Goal: Contribute content

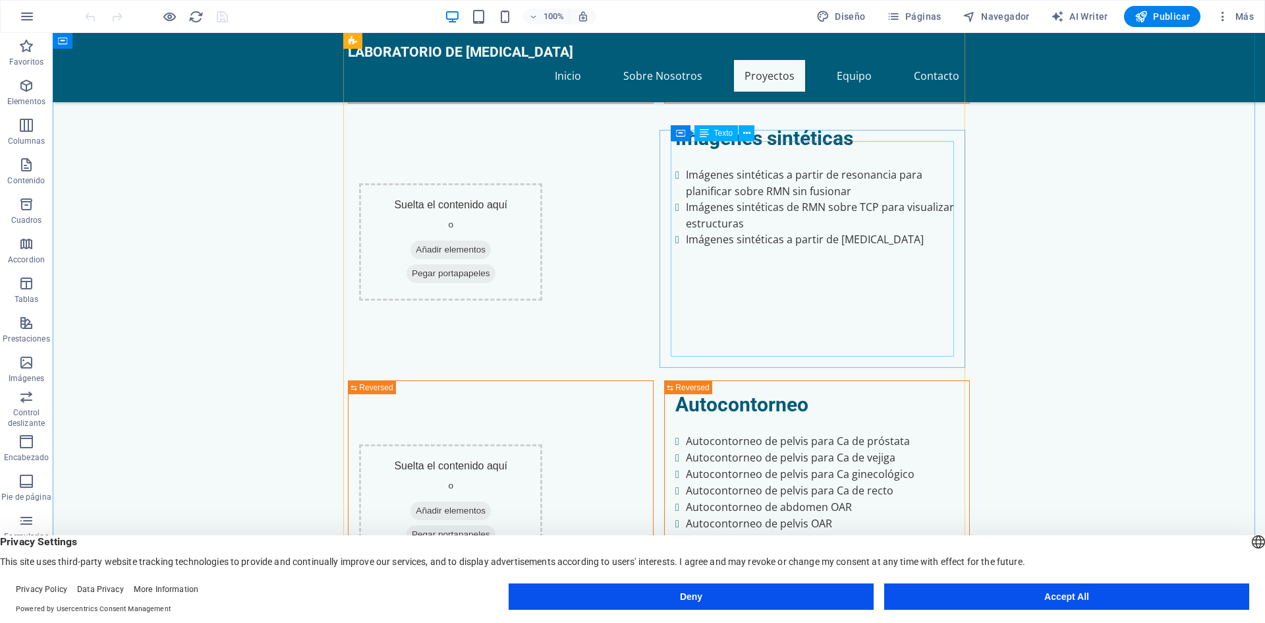
scroll to position [3163, 0]
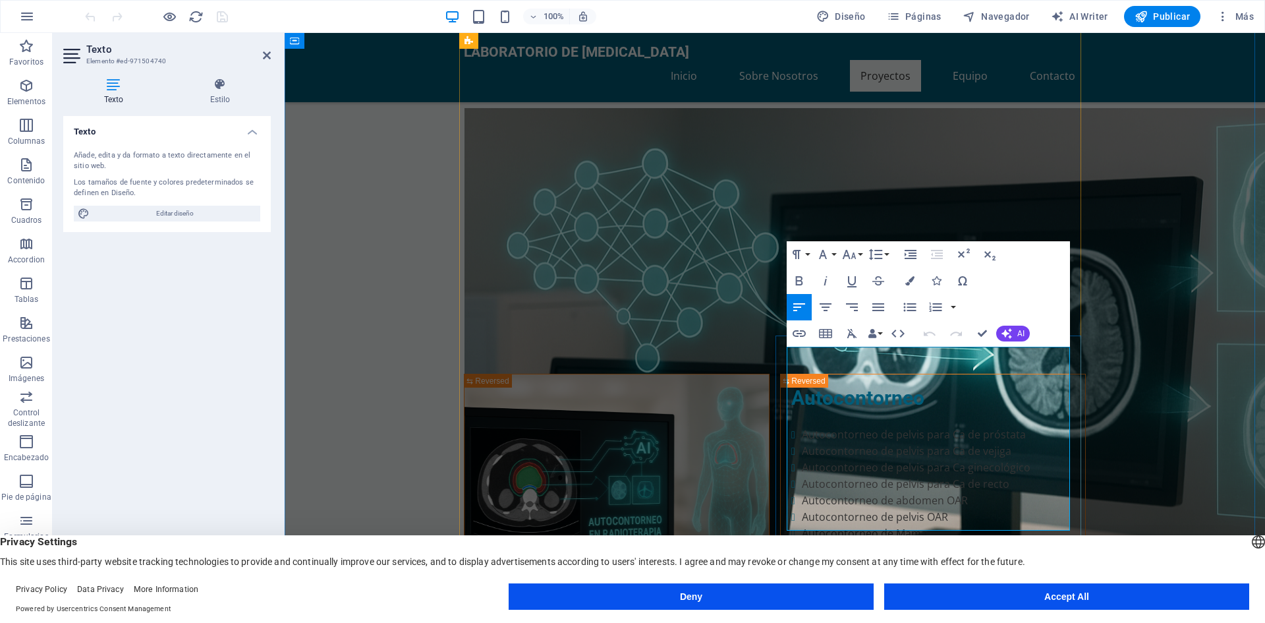
click at [914, 305] on icon "button" at bounding box center [910, 307] width 16 height 16
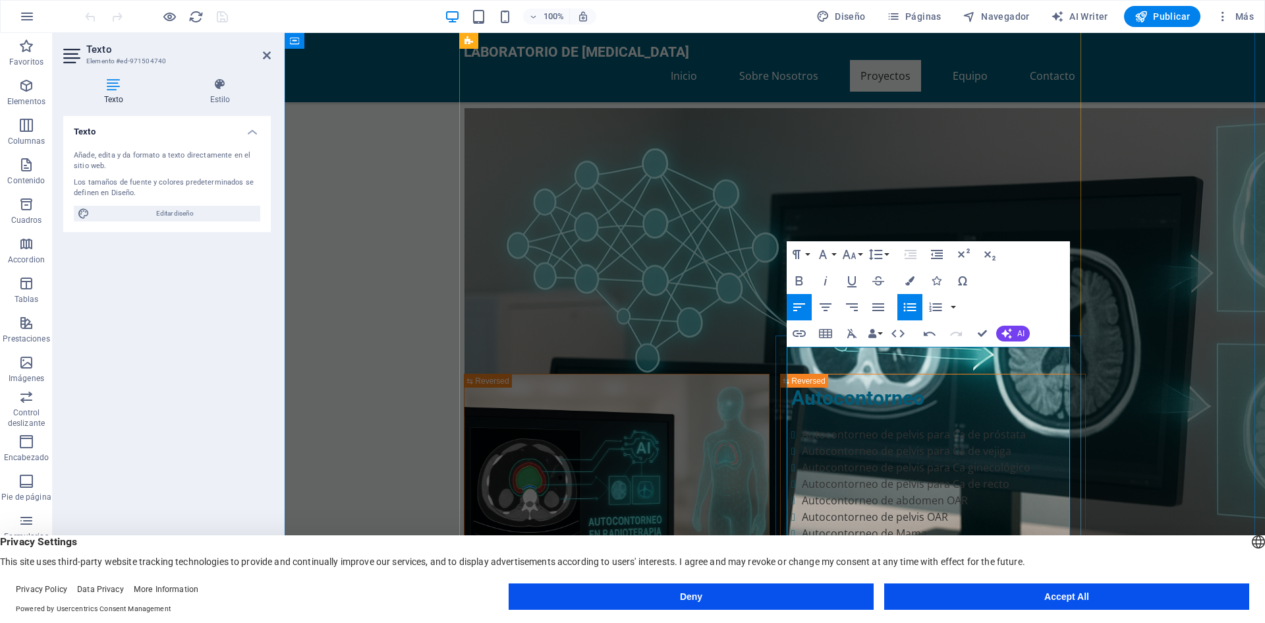
drag, startPoint x: 902, startPoint y: 306, endPoint x: 898, endPoint y: 315, distance: 9.4
click at [902, 307] on icon "button" at bounding box center [910, 307] width 16 height 16
click at [917, 306] on icon "button" at bounding box center [910, 307] width 16 height 16
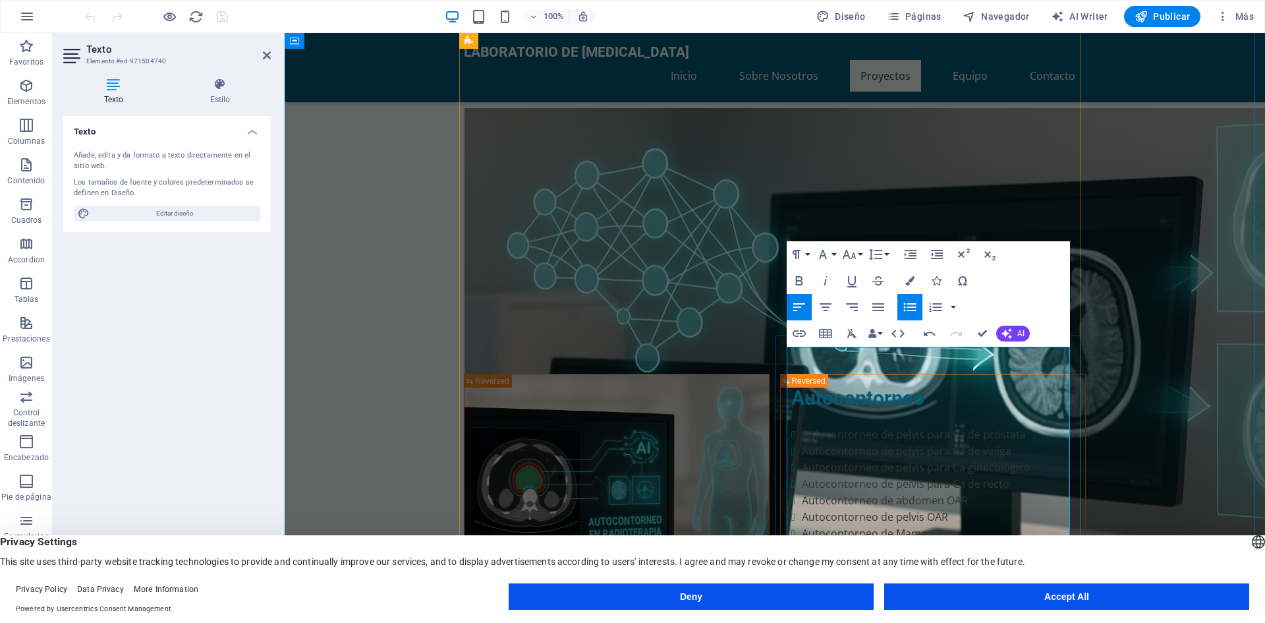
click at [911, 308] on icon "button" at bounding box center [910, 307] width 16 height 16
click at [917, 311] on icon "button" at bounding box center [910, 307] width 16 height 16
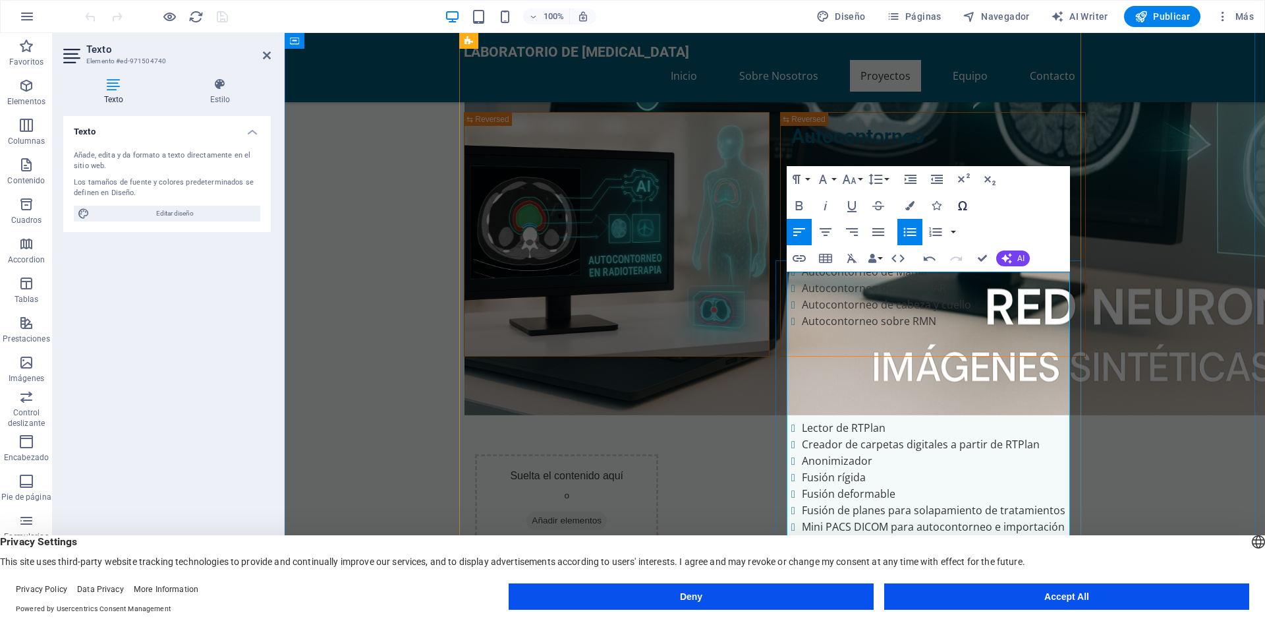
scroll to position [3427, 0]
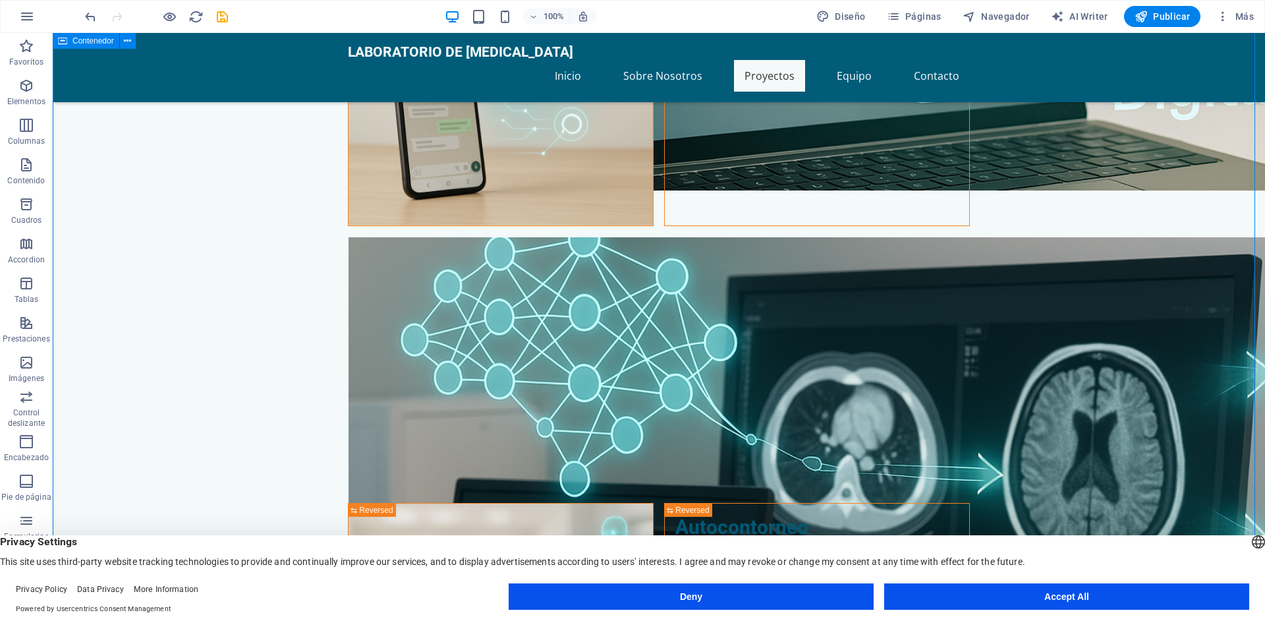
scroll to position [3031, 0]
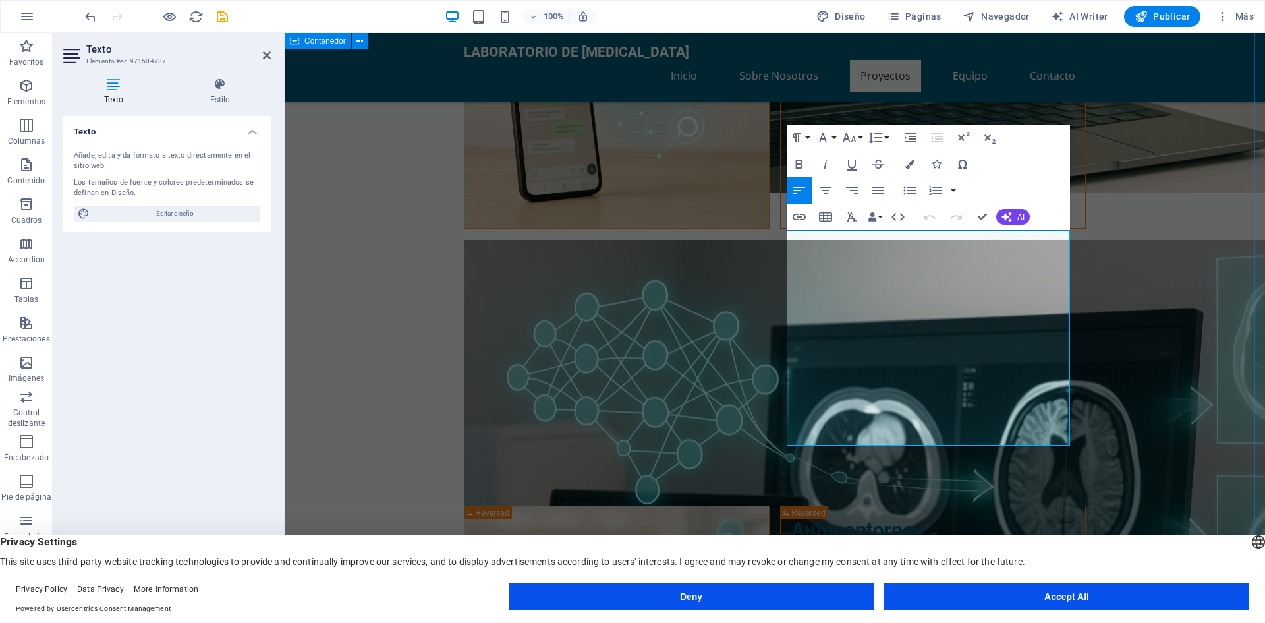
click at [349, 331] on div "Categorías de Proyectos Suelta el contenido aquí o Añadir elementos Pegar porta…" at bounding box center [775, 334] width 981 height 3140
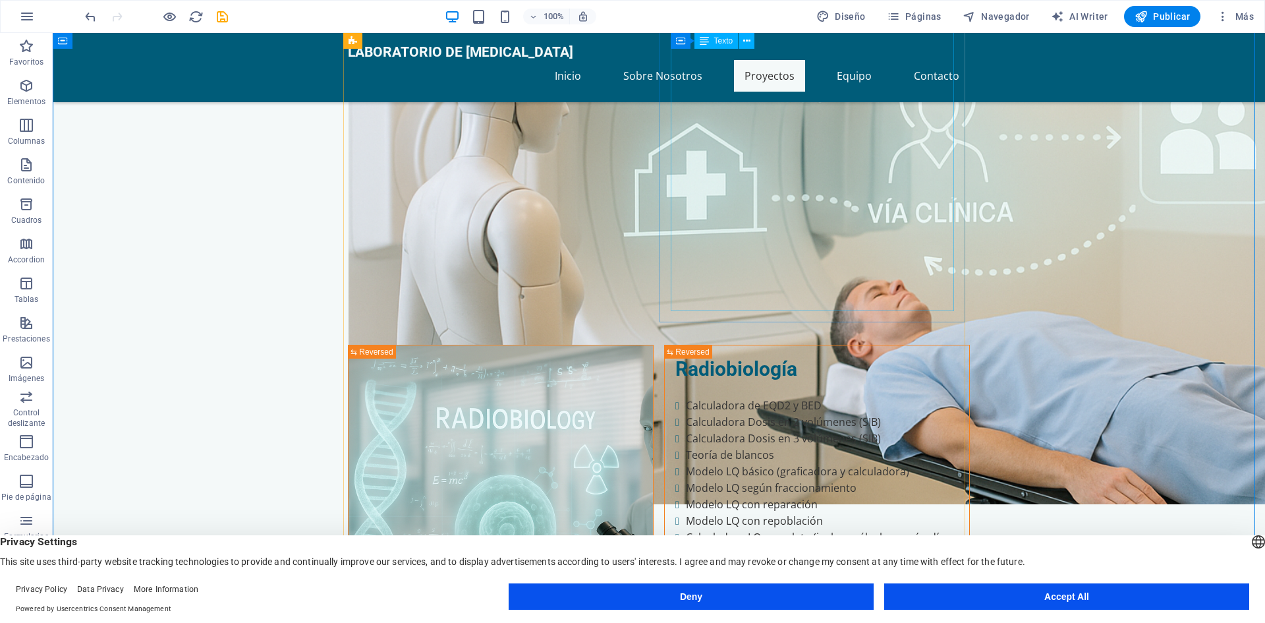
scroll to position [1779, 0]
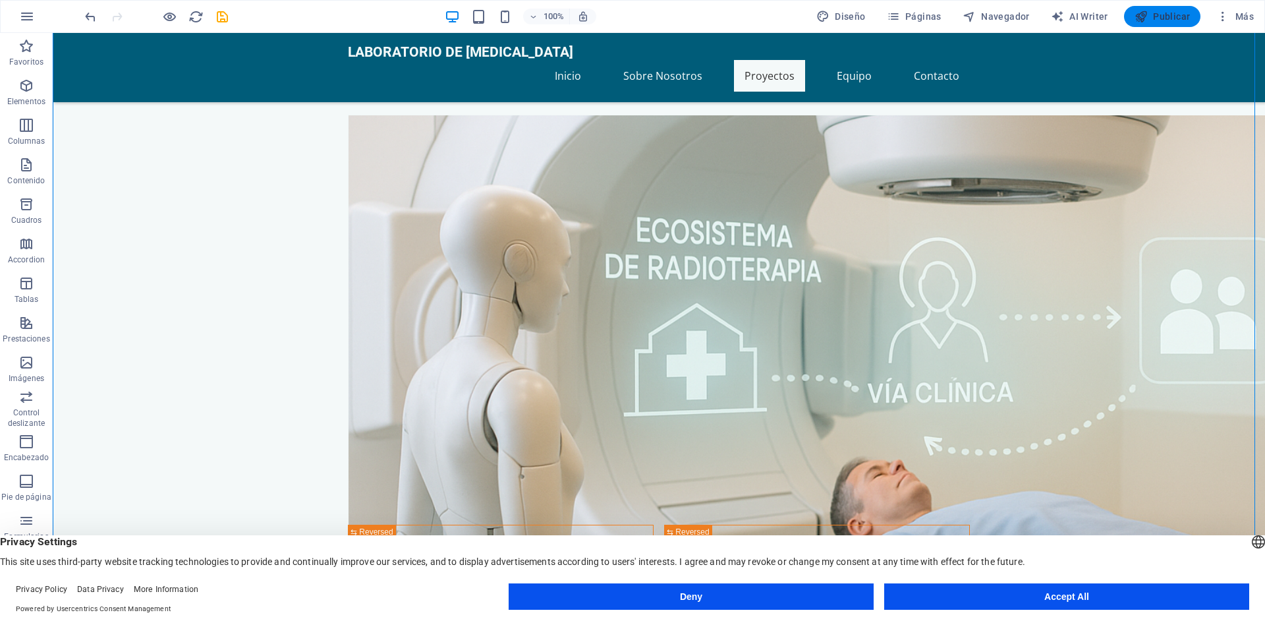
click at [1170, 17] on span "Publicar" at bounding box center [1163, 16] width 56 height 13
checkbox input "false"
